Goal: Information Seeking & Learning: Find specific fact

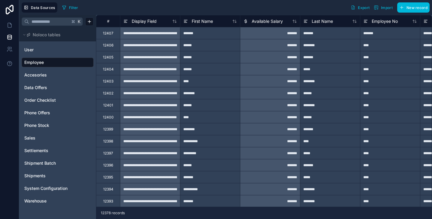
click at [50, 23] on input "text" at bounding box center [49, 21] width 41 height 11
click at [12, 26] on icon at bounding box center [10, 25] width 6 height 6
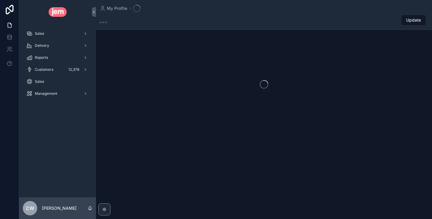
click at [45, 37] on div "Sales" at bounding box center [57, 34] width 62 height 10
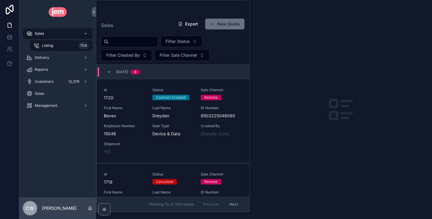
click at [55, 46] on div "Listing 704" at bounding box center [61, 46] width 55 height 10
click at [128, 43] on input "scrollable content" at bounding box center [133, 42] width 49 height 8
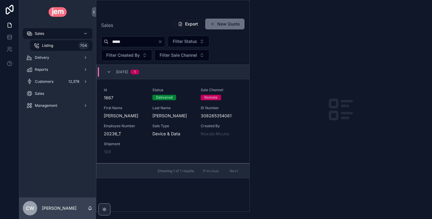
type input "*****"
click at [192, 107] on span "Last Name" at bounding box center [172, 108] width 41 height 5
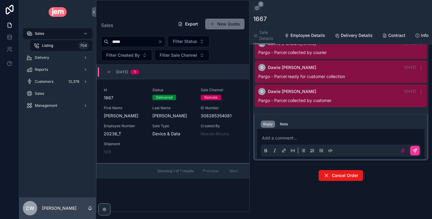
scroll to position [328, 0]
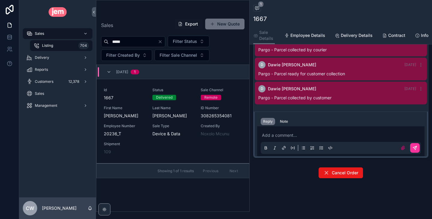
click at [346, 173] on span "Cancel Order" at bounding box center [345, 173] width 26 height 6
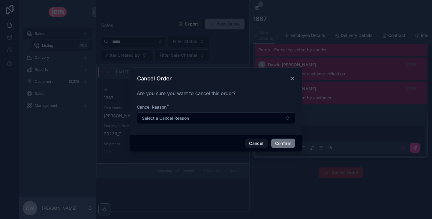
click at [201, 120] on button "Select a Cancel Reason" at bounding box center [216, 118] width 158 height 11
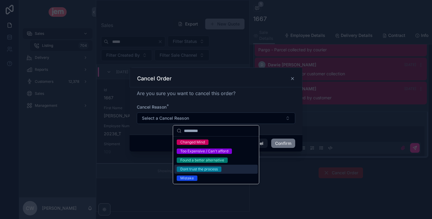
click at [217, 168] on div "Dont trust the process" at bounding box center [199, 169] width 38 height 5
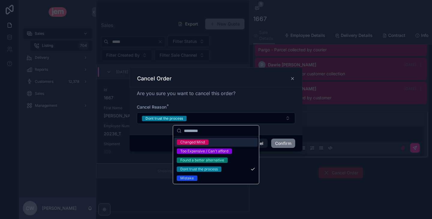
click at [256, 86] on div "Cancel Order" at bounding box center [216, 78] width 173 height 20
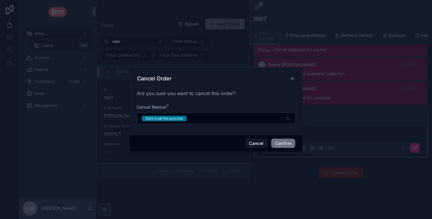
click at [191, 145] on div "Cancel Confirm" at bounding box center [216, 143] width 173 height 17
click at [283, 144] on button "Confirm" at bounding box center [283, 144] width 24 height 10
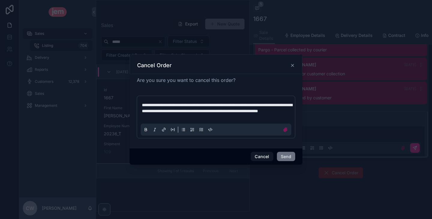
click at [292, 153] on div "Cancel Send" at bounding box center [216, 156] width 173 height 17
click at [286, 161] on button "Send" at bounding box center [286, 157] width 18 height 10
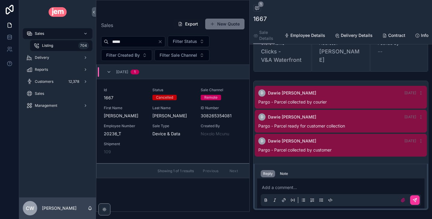
scroll to position [204, 0]
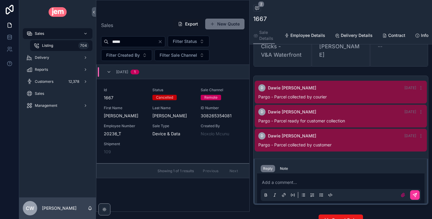
scroll to position [311, 0]
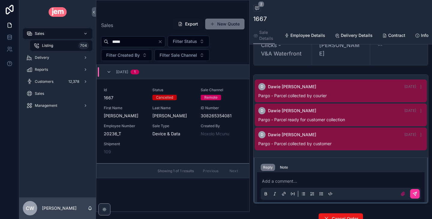
click at [281, 165] on div "Note" at bounding box center [284, 167] width 8 height 5
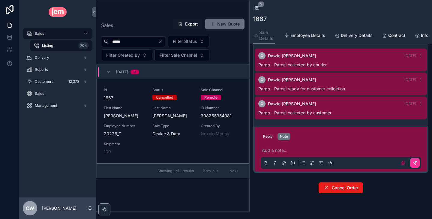
scroll to position [356, 0]
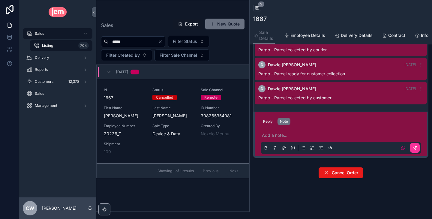
click at [350, 172] on span "Cancel Order" at bounding box center [345, 173] width 26 height 6
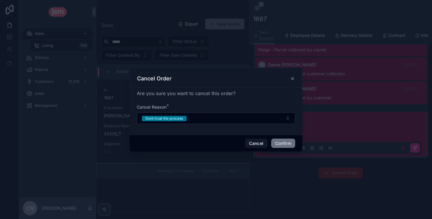
click at [289, 78] on div "Cancel Order" at bounding box center [216, 78] width 158 height 7
click at [293, 79] on icon at bounding box center [292, 78] width 2 height 2
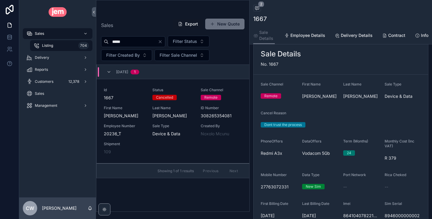
scroll to position [0, 0]
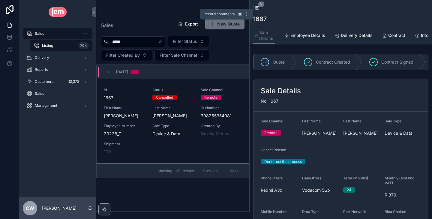
click at [255, 9] on icon "scrollable content" at bounding box center [257, 8] width 5 height 5
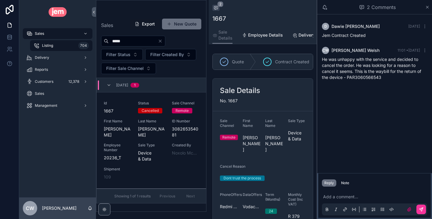
click at [427, 7] on icon "scrollable content" at bounding box center [427, 7] width 2 height 2
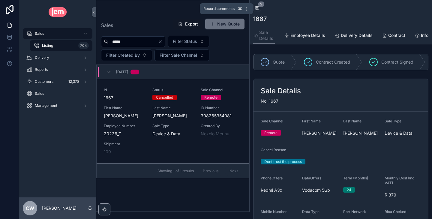
click at [256, 9] on icon "scrollable content" at bounding box center [257, 8] width 4 height 3
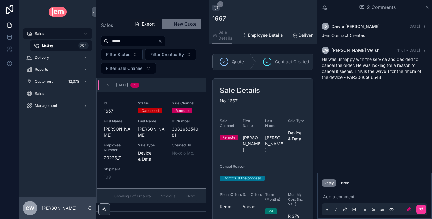
click at [273, 11] on div "Back to Listing Listing 2" at bounding box center [262, 8] width 101 height 7
click at [426, 6] on icon "scrollable content" at bounding box center [427, 7] width 2 height 2
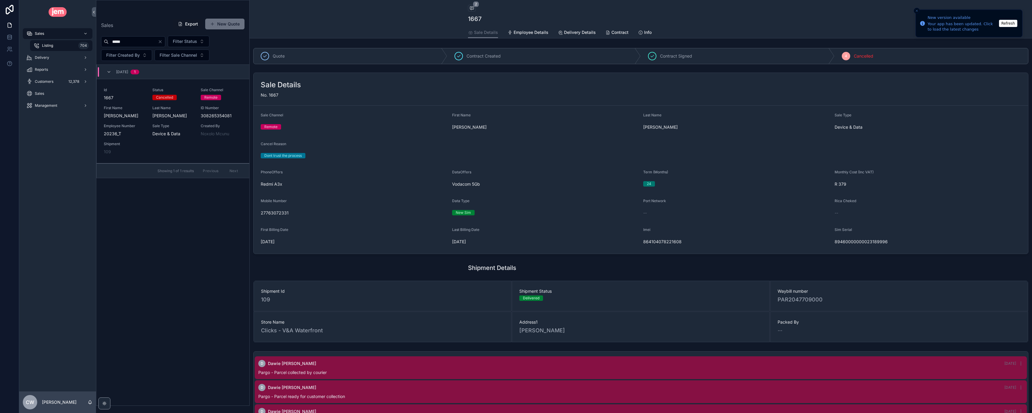
click at [1013, 24] on button "Refresh" at bounding box center [1008, 23] width 18 height 7
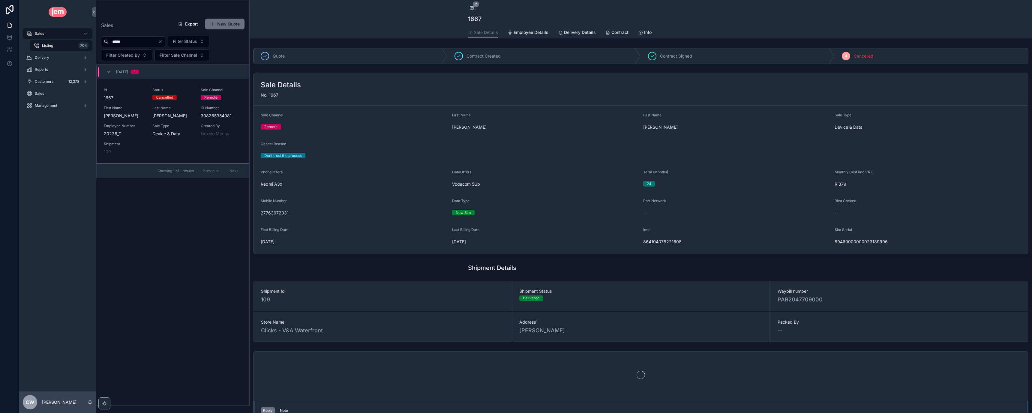
click at [64, 86] on link "Customers 12,378" at bounding box center [58, 81] width 70 height 11
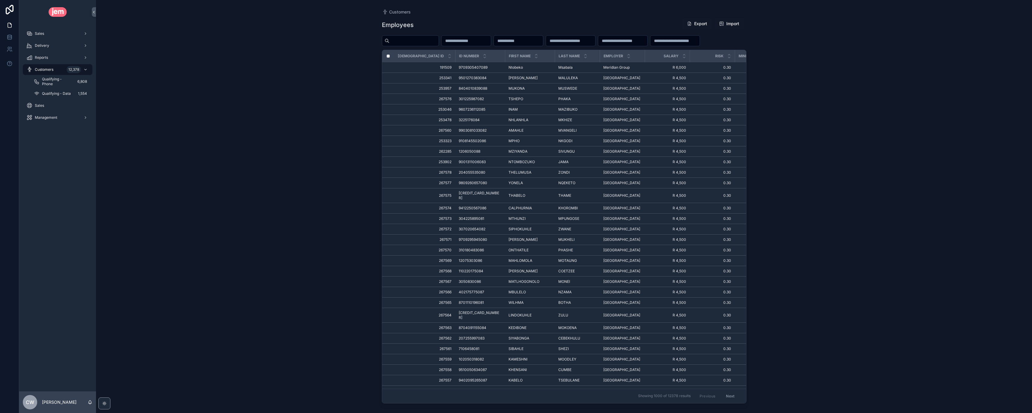
click at [432, 43] on input "scrollable content" at bounding box center [414, 41] width 49 height 8
paste input "*******"
type input "*******"
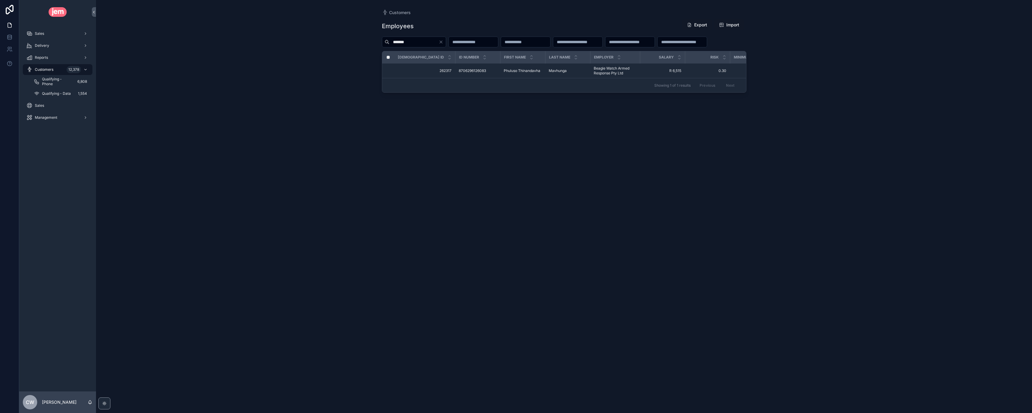
drag, startPoint x: 416, startPoint y: 43, endPoint x: 390, endPoint y: 43, distance: 25.8
click at [390, 43] on input "*******" at bounding box center [414, 42] width 49 height 8
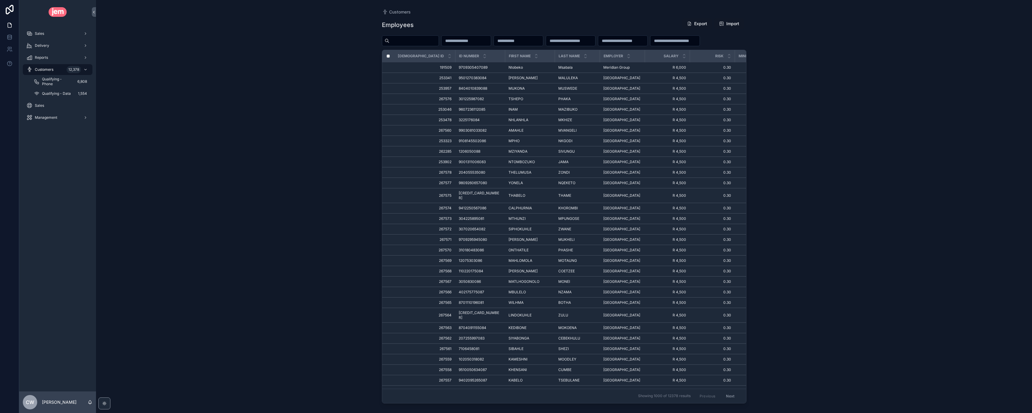
paste input "**********"
type input "**********"
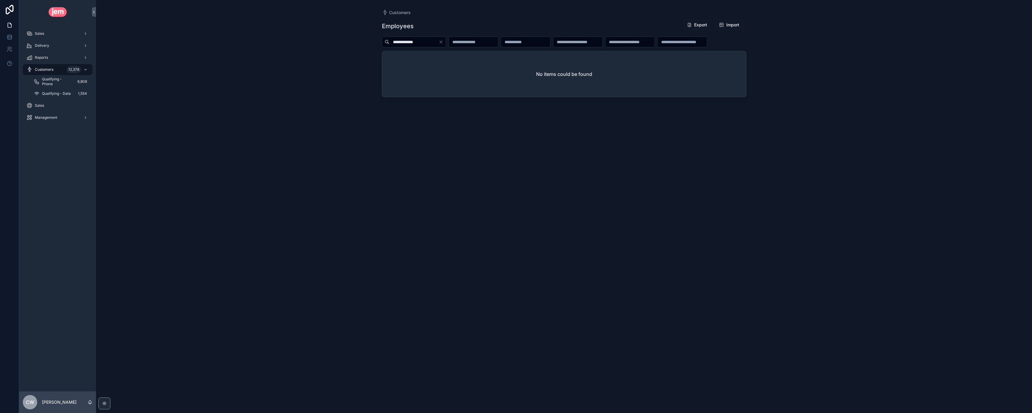
click at [444, 42] on icon "Clear" at bounding box center [441, 42] width 5 height 5
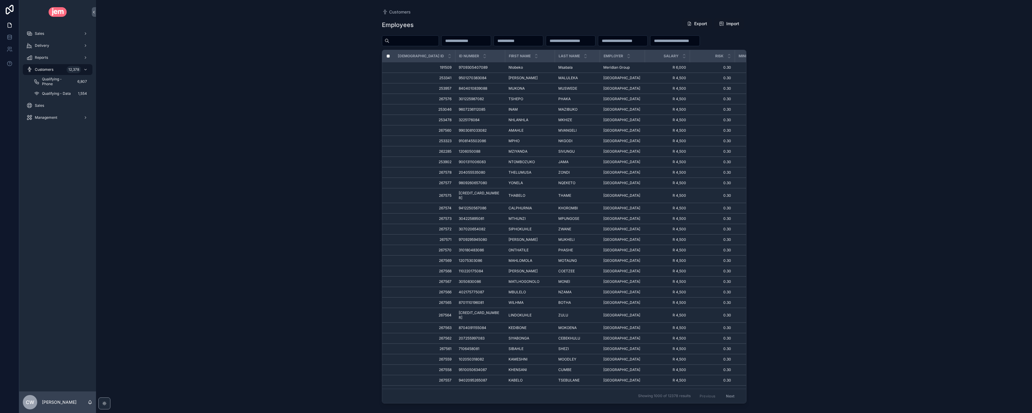
click at [418, 41] on input "scrollable content" at bounding box center [414, 41] width 49 height 8
paste input "**********"
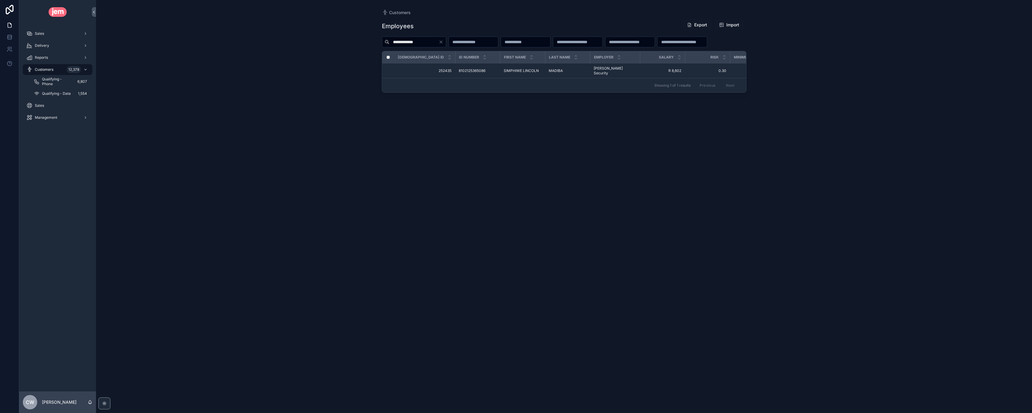
type input "**********"
click at [0, 0] on span "Delete User" at bounding box center [0, 0] width 0 height 0
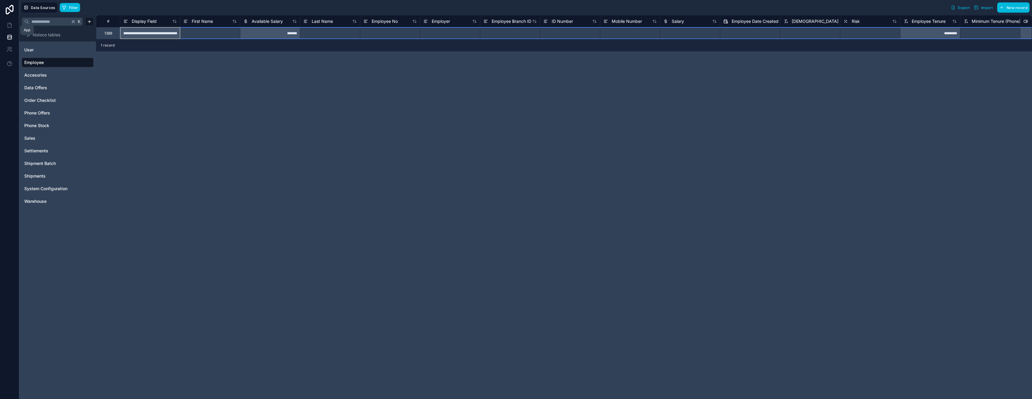
click at [9, 28] on icon at bounding box center [10, 25] width 6 height 6
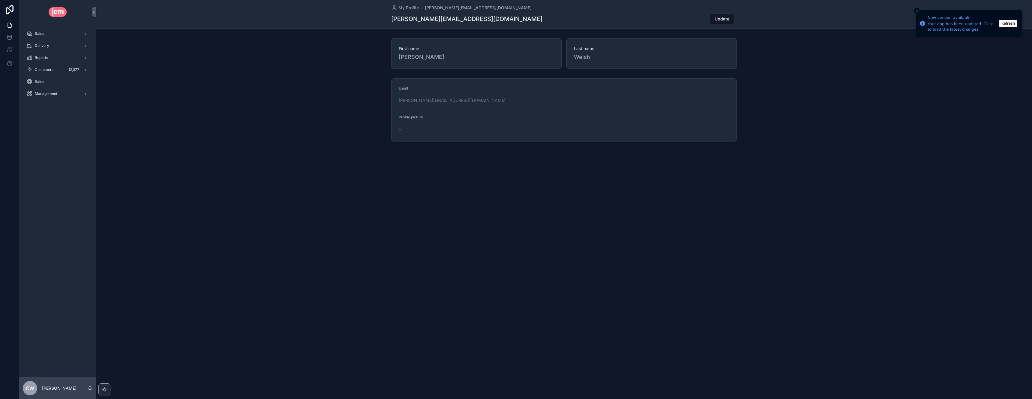
click at [45, 65] on div "Customers 12,377" at bounding box center [57, 70] width 62 height 10
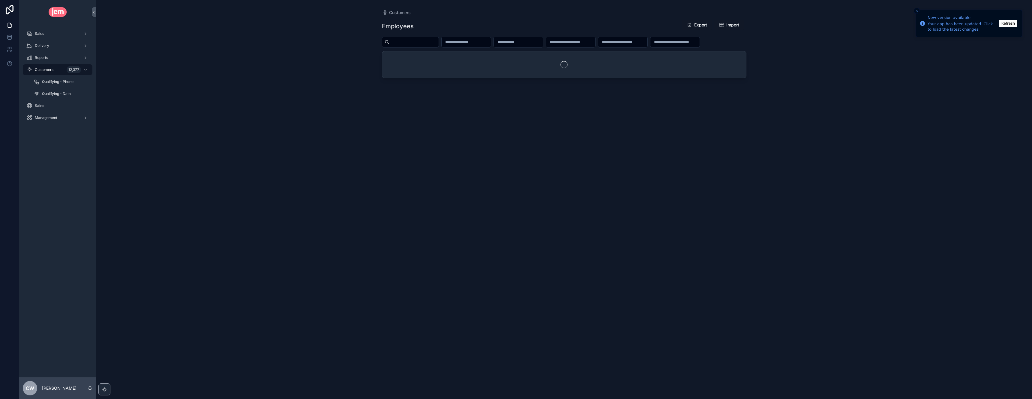
click at [1008, 23] on button "Refresh" at bounding box center [1008, 23] width 18 height 7
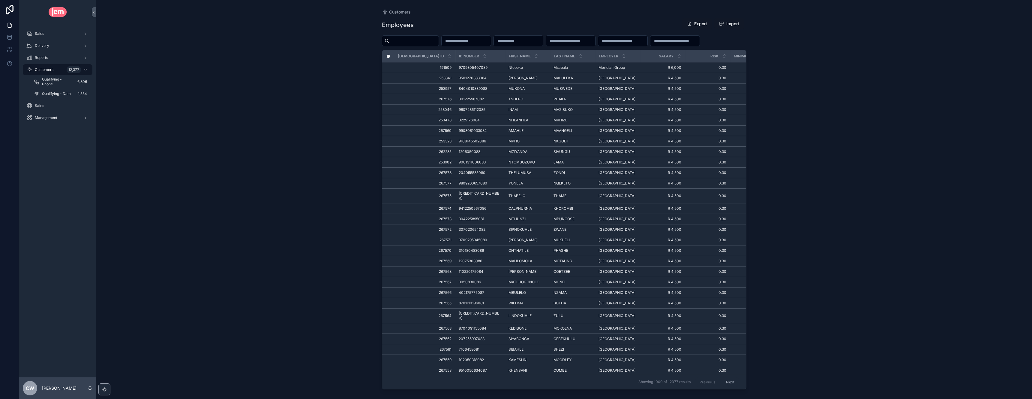
click at [411, 39] on input "scrollable content" at bounding box center [414, 41] width 49 height 8
type input "****"
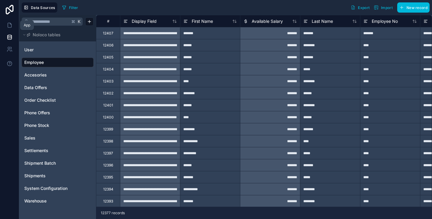
click at [9, 25] on icon at bounding box center [10, 25] width 6 height 6
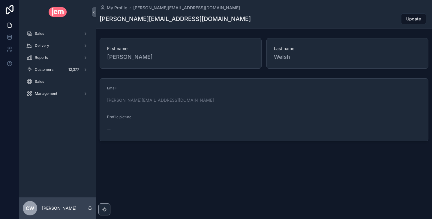
click at [53, 35] on div "Sales" at bounding box center [57, 34] width 62 height 10
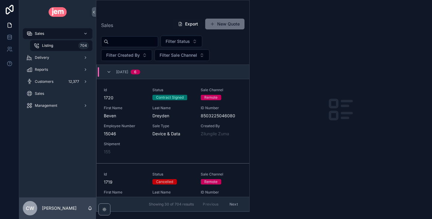
click at [118, 42] on input "scrollable content" at bounding box center [133, 42] width 49 height 8
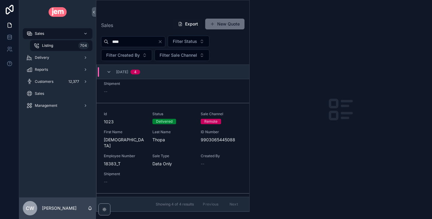
scroll to position [143, 0]
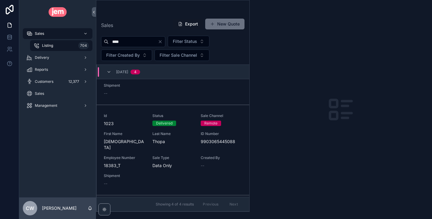
click at [189, 121] on div "Delivered" at bounding box center [172, 123] width 41 height 5
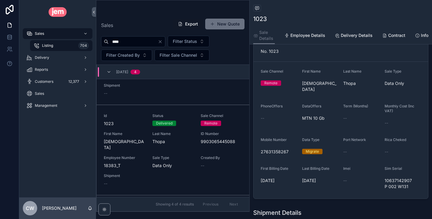
scroll to position [53, 0]
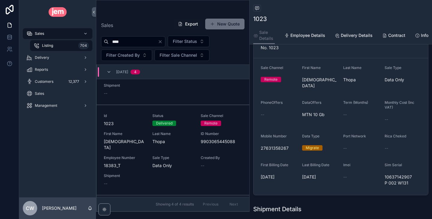
click at [132, 47] on div "**** Filter Status Filter Created By Filter Sale Channel" at bounding box center [172, 48] width 153 height 25
click at [132, 45] on input "****" at bounding box center [133, 42] width 49 height 8
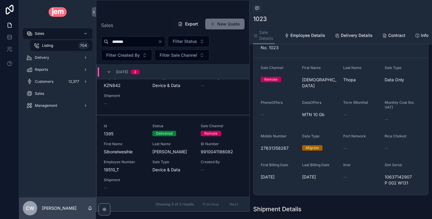
scroll to position [150, 0]
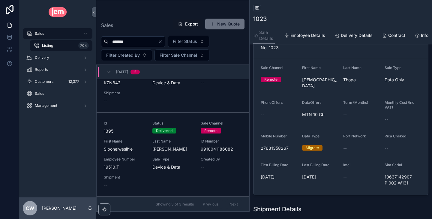
type input "*******"
click at [178, 147] on span "[PERSON_NAME]" at bounding box center [172, 149] width 41 height 6
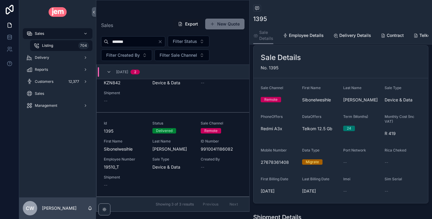
scroll to position [34, 0]
click at [304, 36] on span "Employee Details" at bounding box center [306, 35] width 35 height 6
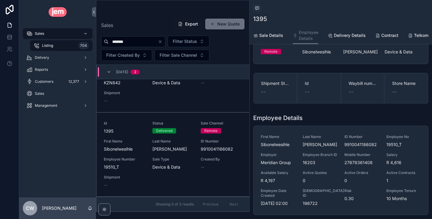
scroll to position [95, 0]
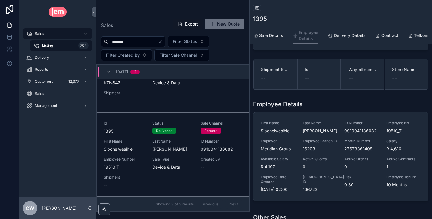
click at [364, 130] on span "9910041186082" at bounding box center [361, 131] width 35 height 6
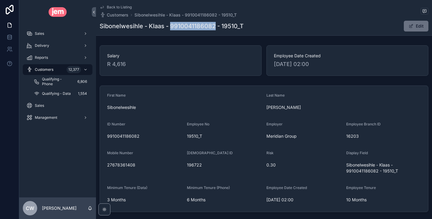
drag, startPoint x: 215, startPoint y: 27, endPoint x: 171, endPoint y: 28, distance: 43.8
click at [171, 28] on h1 "Sibonelwesihle - Klaas - 9910041186082 - 19510_T" at bounding box center [172, 26] width 144 height 8
copy h1 "9910041186082"
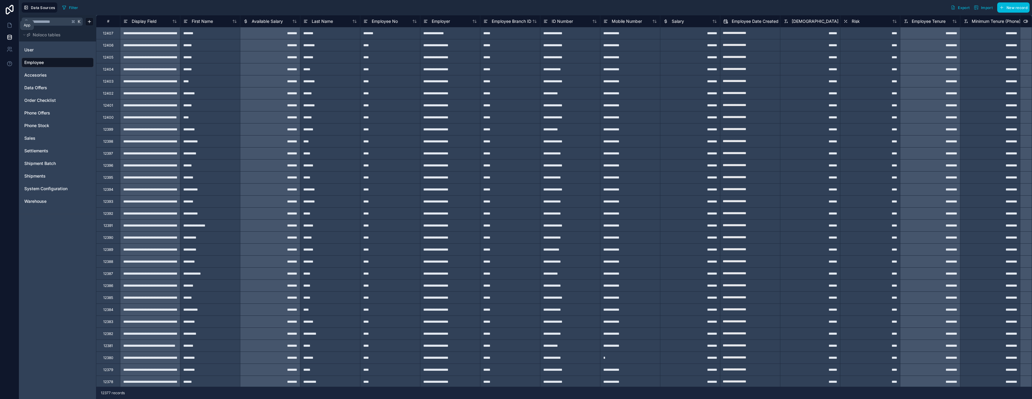
click at [10, 25] on icon at bounding box center [10, 25] width 6 height 6
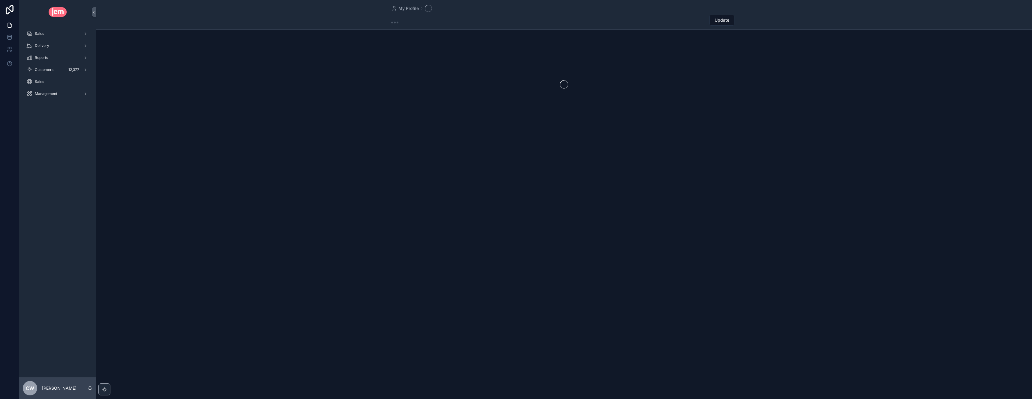
click at [50, 81] on div "Sales" at bounding box center [57, 82] width 62 height 10
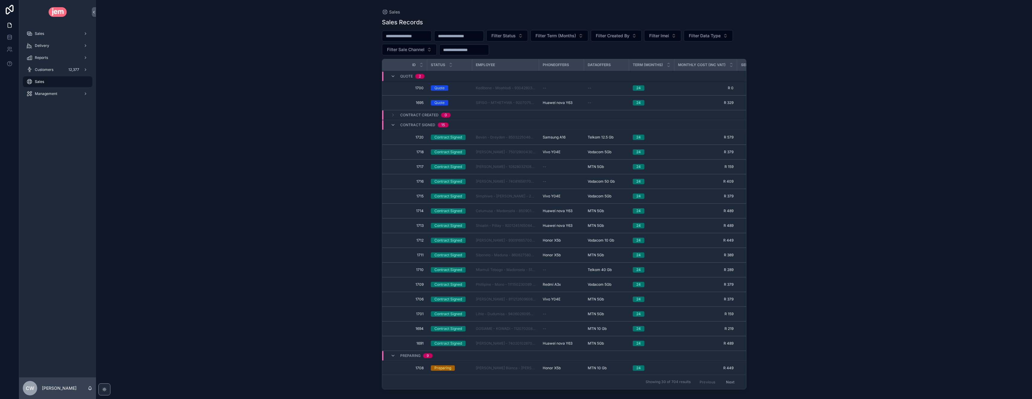
click at [48, 36] on div "Sales" at bounding box center [57, 34] width 62 height 10
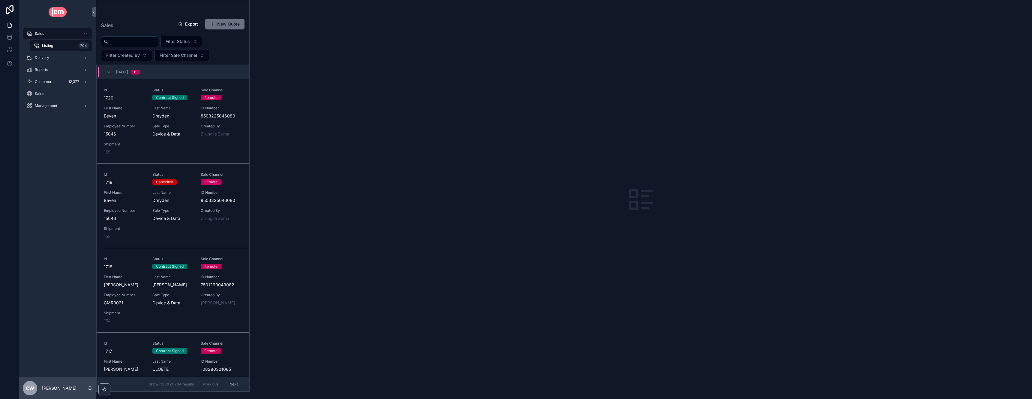
click at [130, 41] on input "scrollable content" at bounding box center [133, 42] width 49 height 8
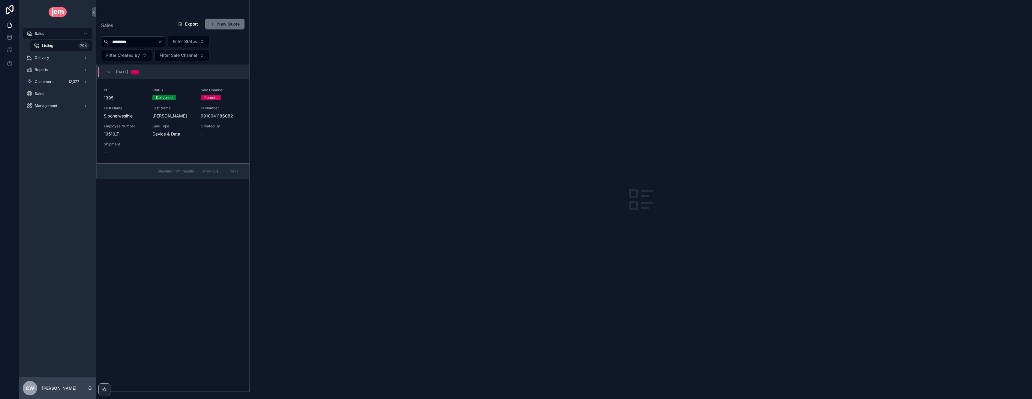
type input "*********"
click at [189, 104] on div "Id 1395 Status Delivered Sale Channel Remote First Name Sibonelwesihle Last Nam…" at bounding box center [173, 121] width 138 height 67
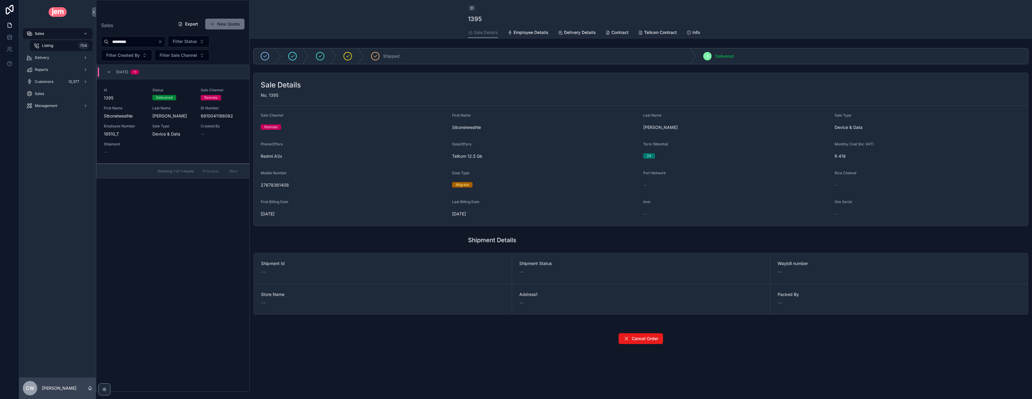
click at [612, 32] on span "Contract" at bounding box center [620, 32] width 17 height 6
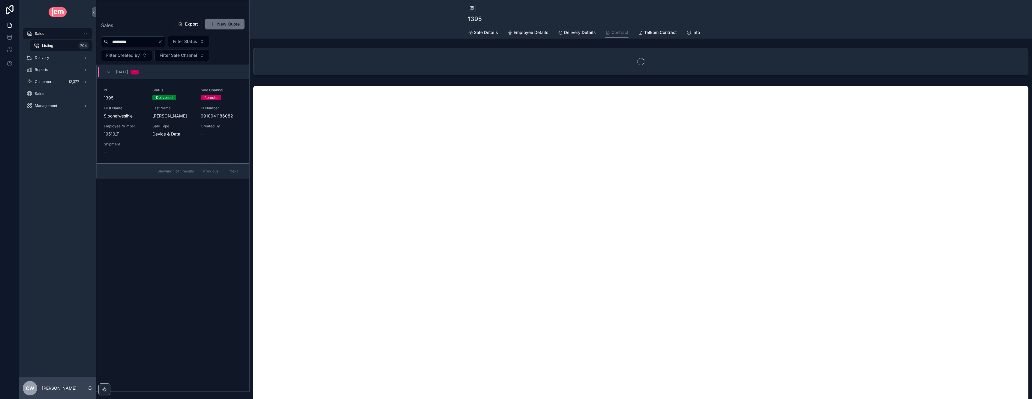
click at [693, 30] on span "Info" at bounding box center [697, 32] width 8 height 6
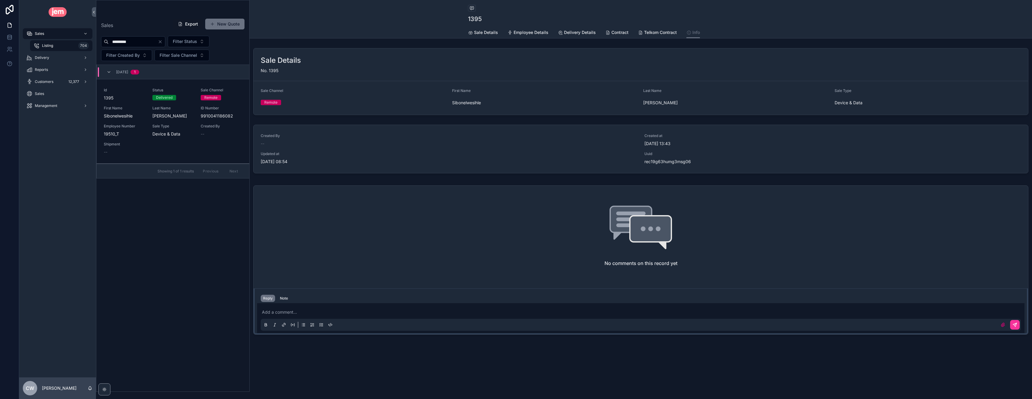
click at [484, 34] on span "Sale Details" at bounding box center [486, 32] width 24 height 6
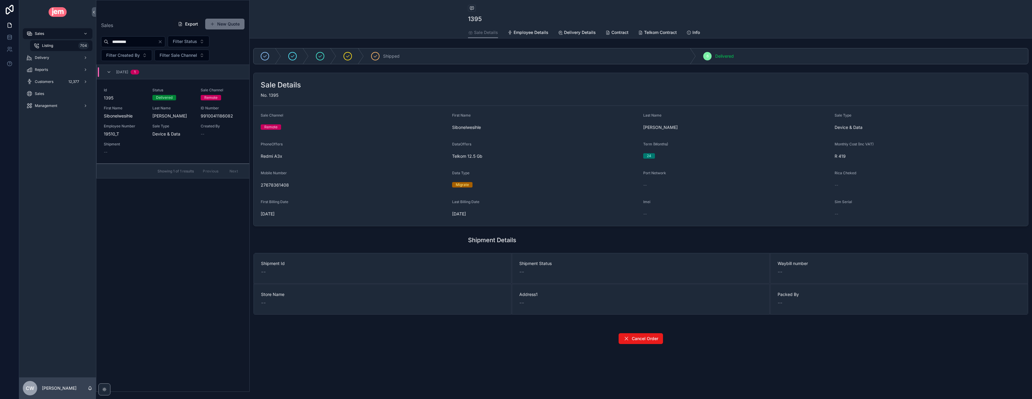
click at [527, 33] on span "Employee Details" at bounding box center [531, 32] width 35 height 6
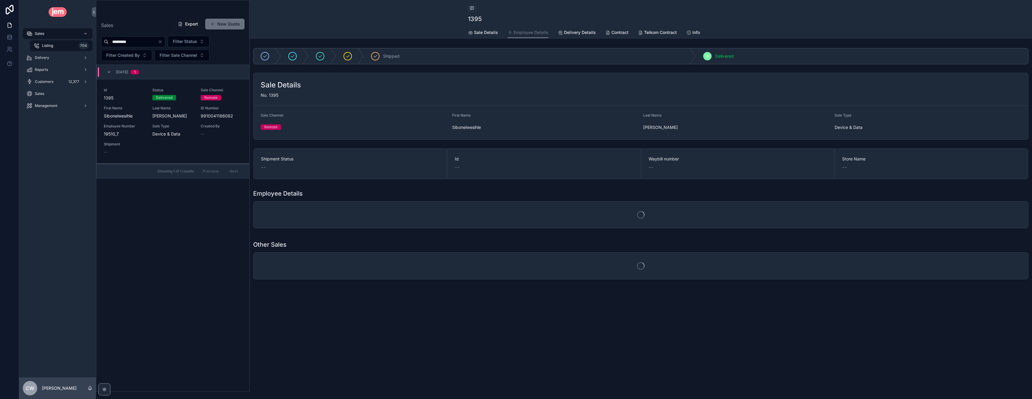
click at [584, 31] on span "Delivery Details" at bounding box center [580, 32] width 32 height 6
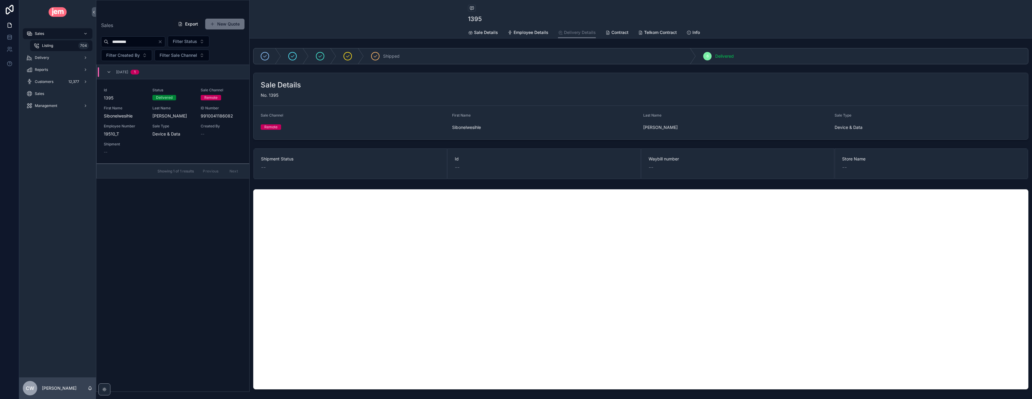
click at [624, 32] on span "Contract" at bounding box center [620, 32] width 17 height 6
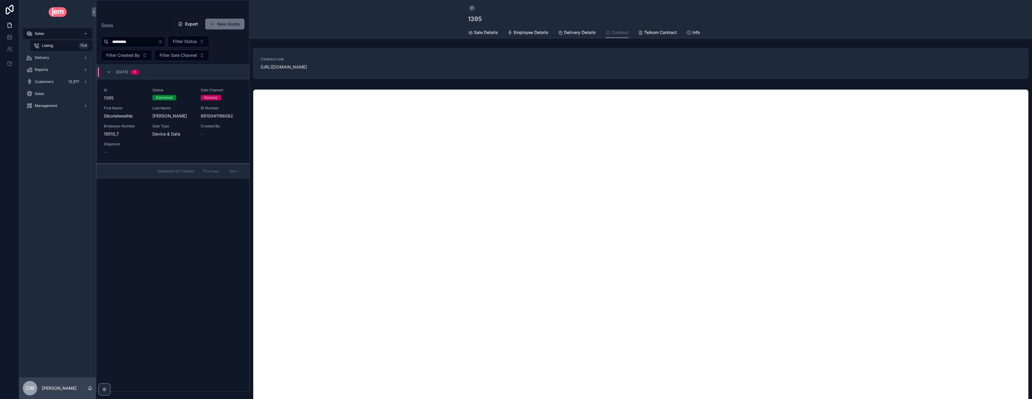
click at [651, 30] on span "Telkom Contract" at bounding box center [660, 32] width 33 height 6
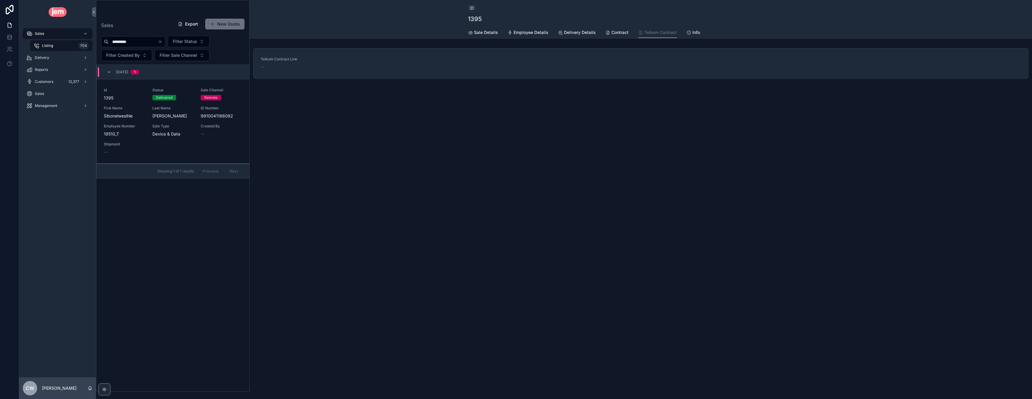
click at [697, 30] on span "Info" at bounding box center [697, 32] width 8 height 6
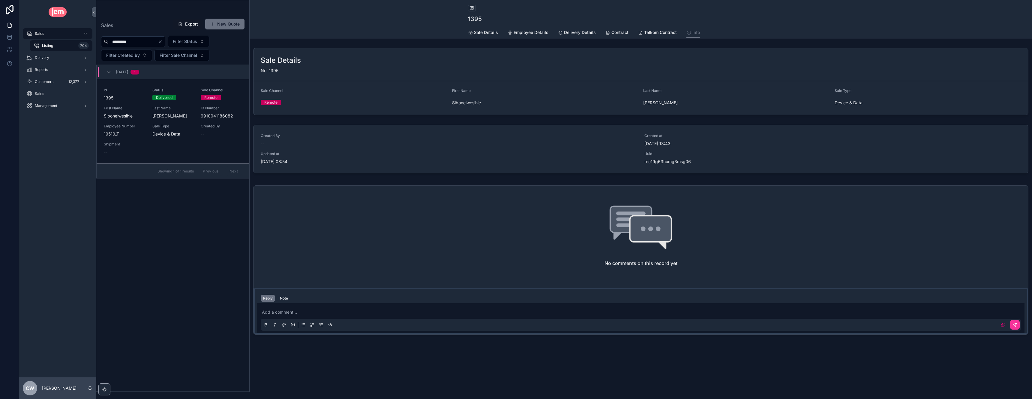
click at [334, 312] on p "scrollable content" at bounding box center [642, 312] width 760 height 6
click at [295, 314] on p "scrollable content" at bounding box center [642, 312] width 760 height 6
click at [293, 311] on p "scrollable content" at bounding box center [642, 312] width 760 height 6
click at [1016, 325] on icon "scrollable content" at bounding box center [1015, 324] width 5 height 5
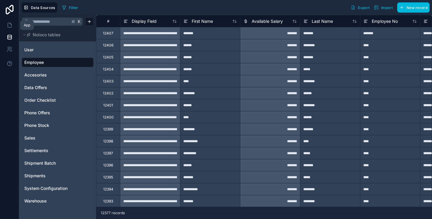
click at [11, 26] on icon at bounding box center [10, 25] width 6 height 6
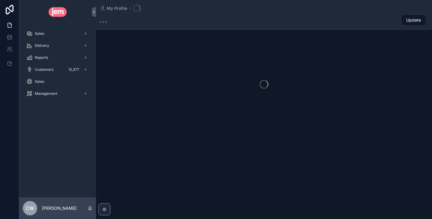
click at [47, 31] on div "Sales" at bounding box center [57, 34] width 62 height 10
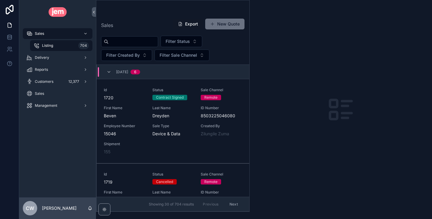
click at [122, 39] on input "scrollable content" at bounding box center [133, 42] width 49 height 8
paste input "****"
type input "****"
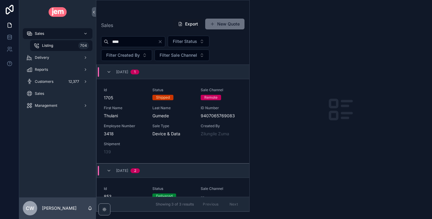
click at [183, 107] on span "Last Name" at bounding box center [172, 108] width 41 height 5
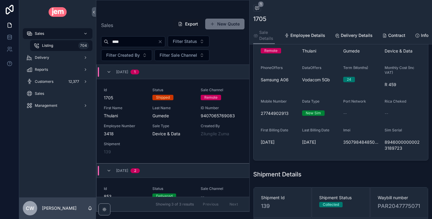
scroll to position [87, 0]
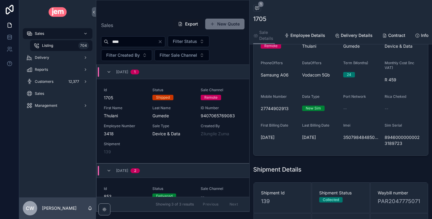
click at [365, 139] on span "350798484850735" at bounding box center [361, 137] width 37 height 6
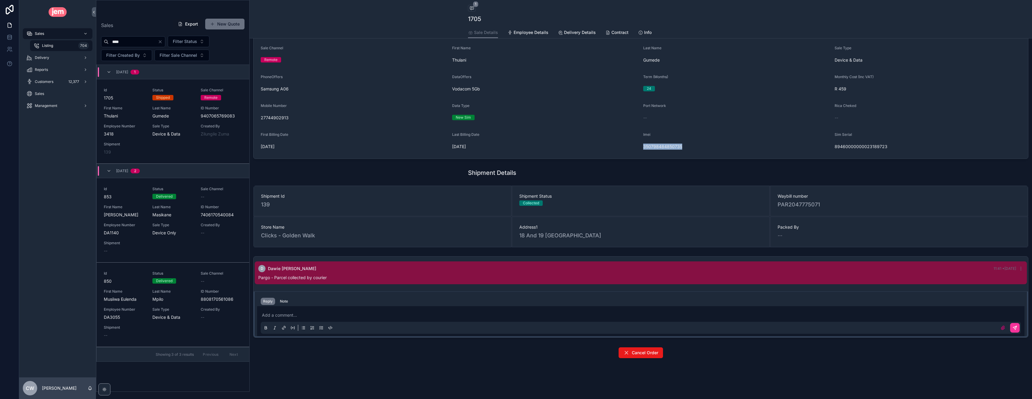
scroll to position [67, 0]
click at [432, 146] on span "350798484850735" at bounding box center [662, 146] width 39 height 6
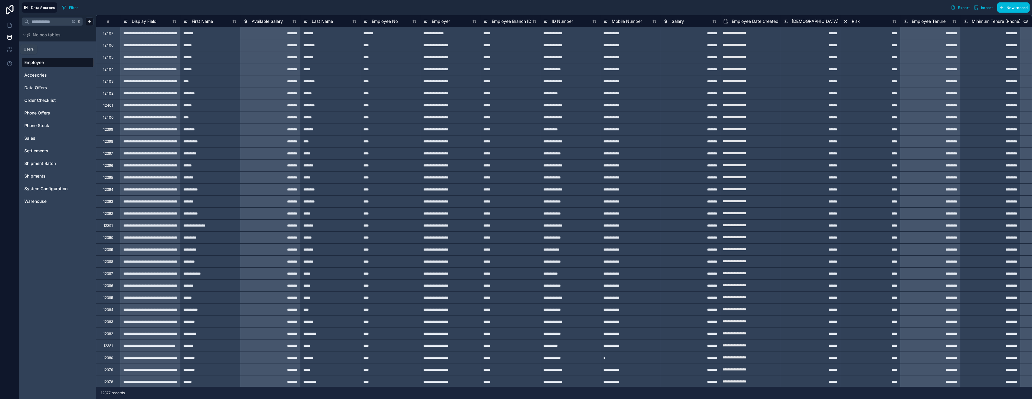
click at [9, 50] on icon at bounding box center [8, 51] width 3 height 2
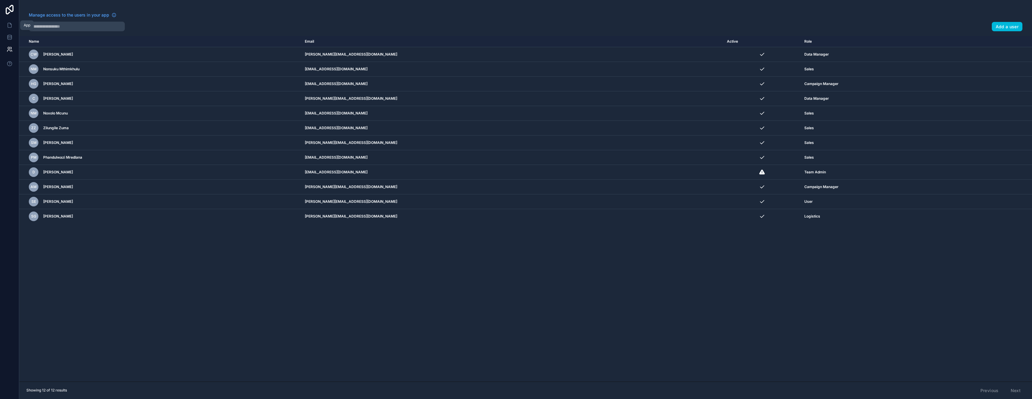
click at [11, 25] on icon at bounding box center [10, 25] width 6 height 6
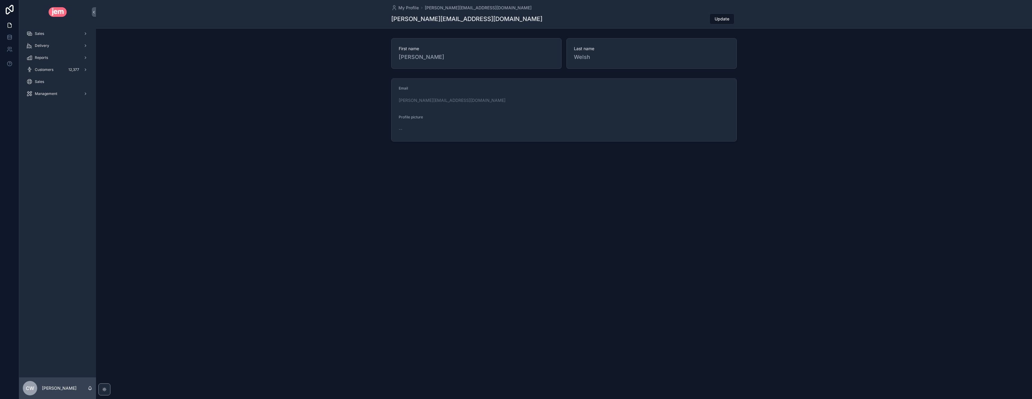
click at [50, 33] on div "Sales" at bounding box center [57, 34] width 62 height 10
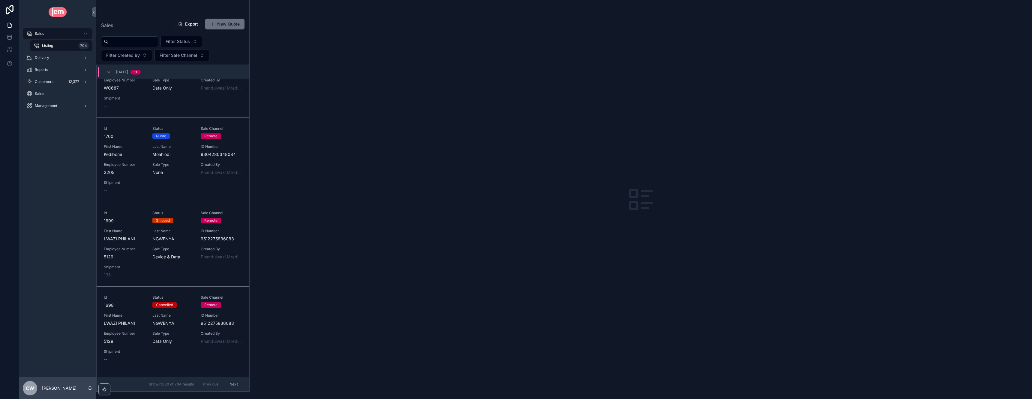
scroll to position [1737, 0]
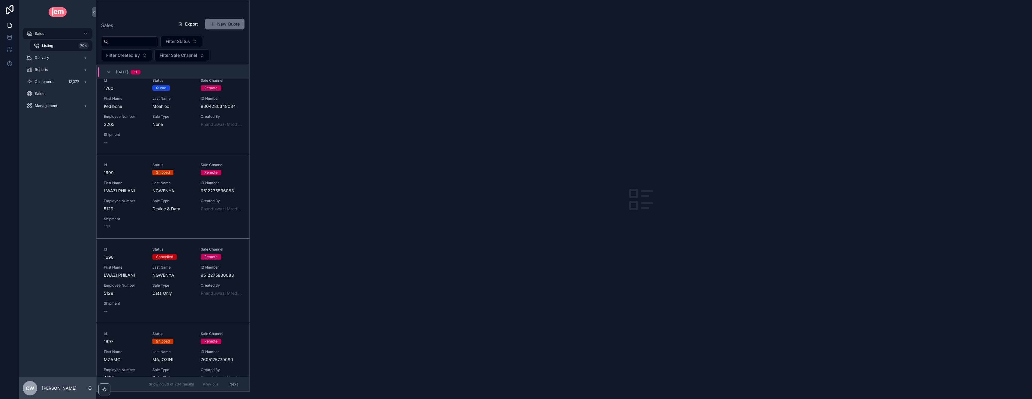
click at [50, 55] on div "Delivery" at bounding box center [57, 58] width 62 height 10
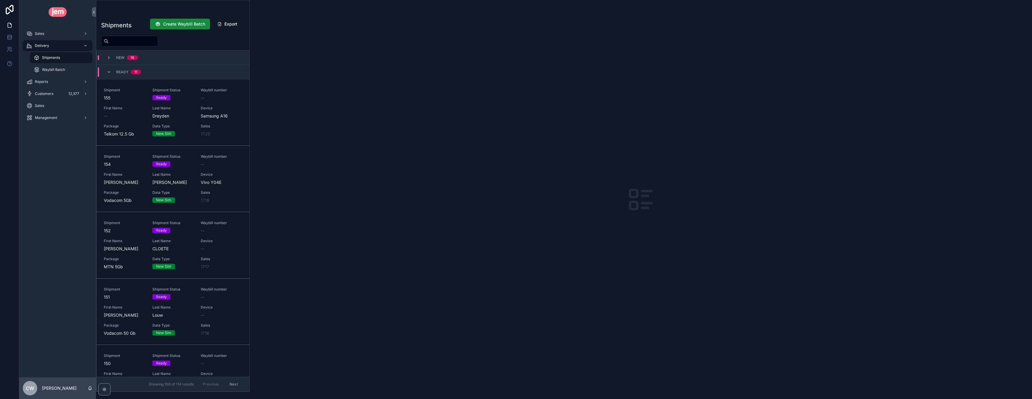
scroll to position [732, 0]
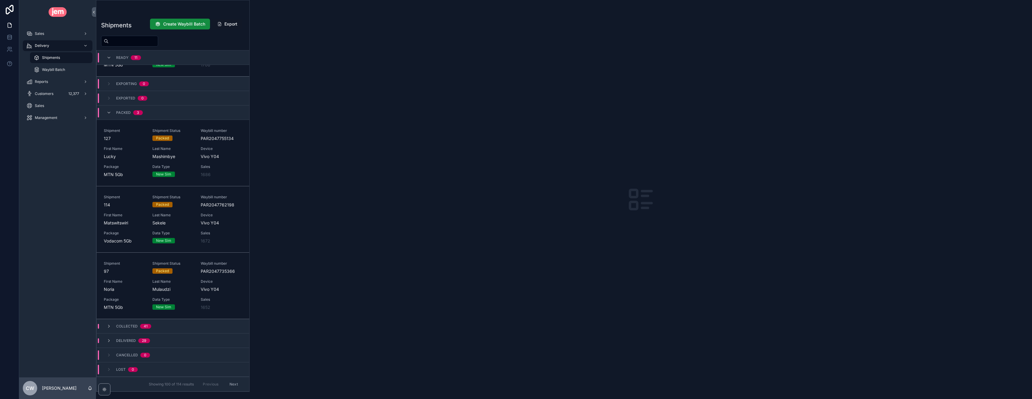
click at [153, 327] on div "Collected 41" at bounding box center [133, 325] width 52 height 5
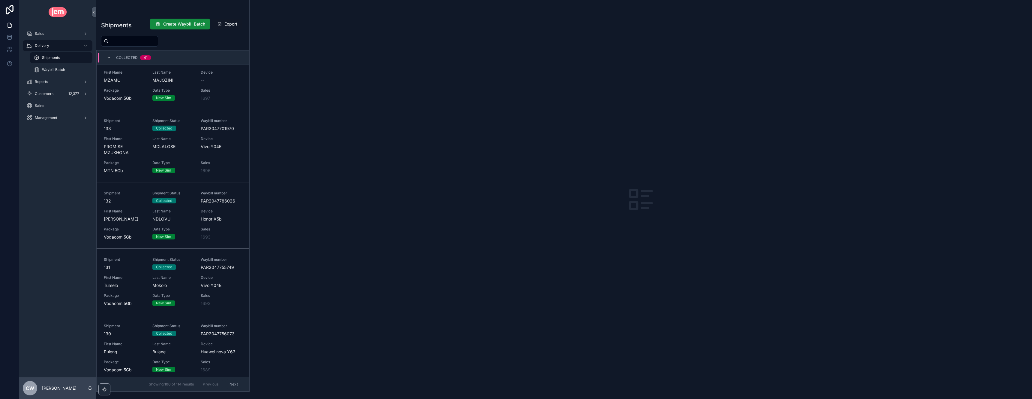
scroll to position [1565, 0]
